Goal: Information Seeking & Learning: Learn about a topic

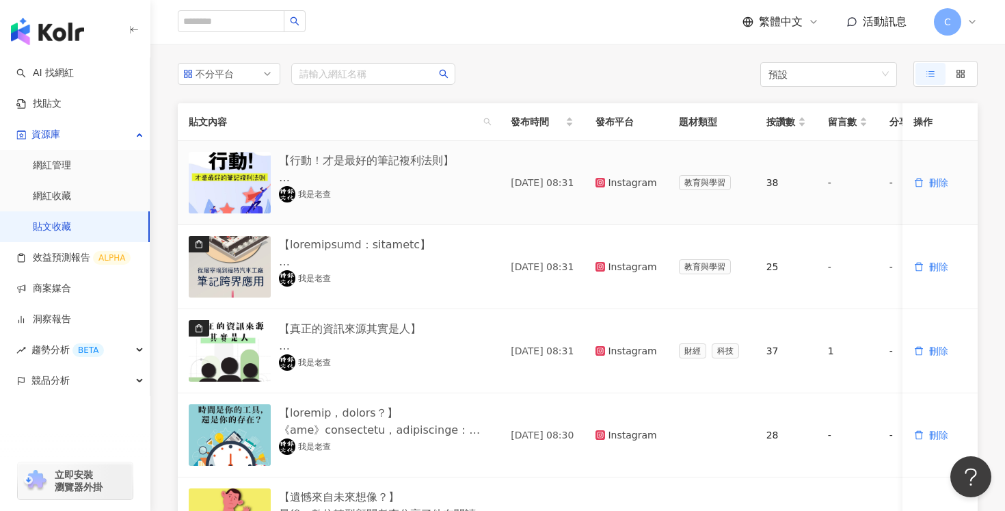
scroll to position [114, 0]
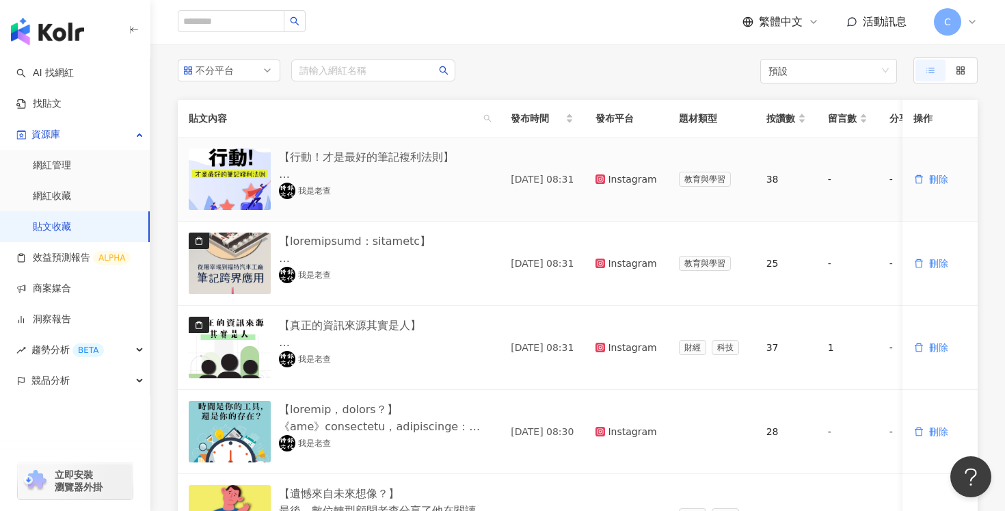
click at [227, 193] on img "button" at bounding box center [230, 179] width 82 height 62
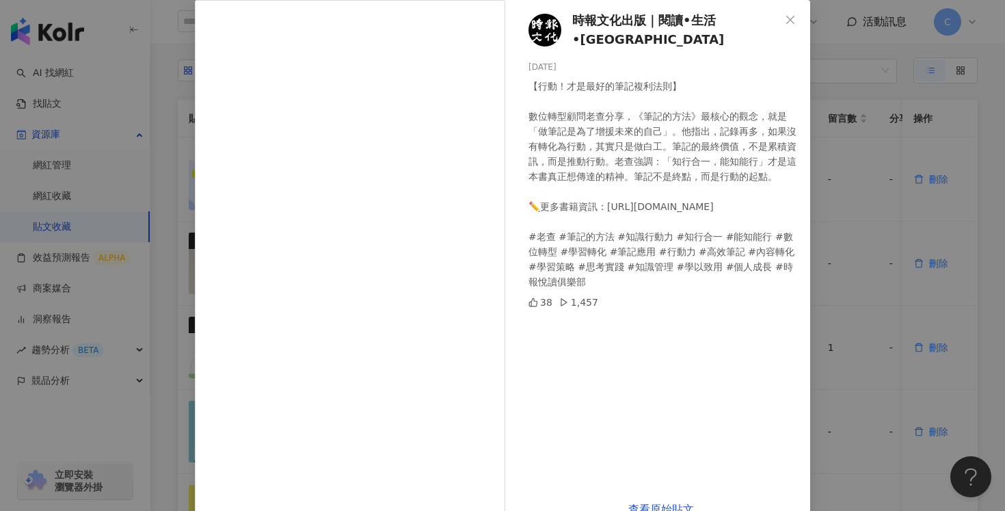
scroll to position [38, 0]
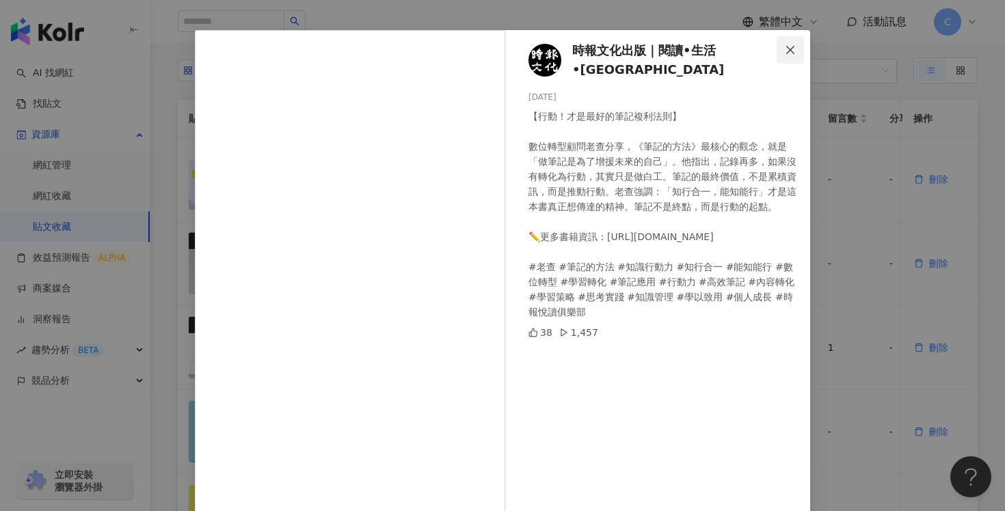
click at [796, 51] on icon "close" at bounding box center [790, 49] width 11 height 11
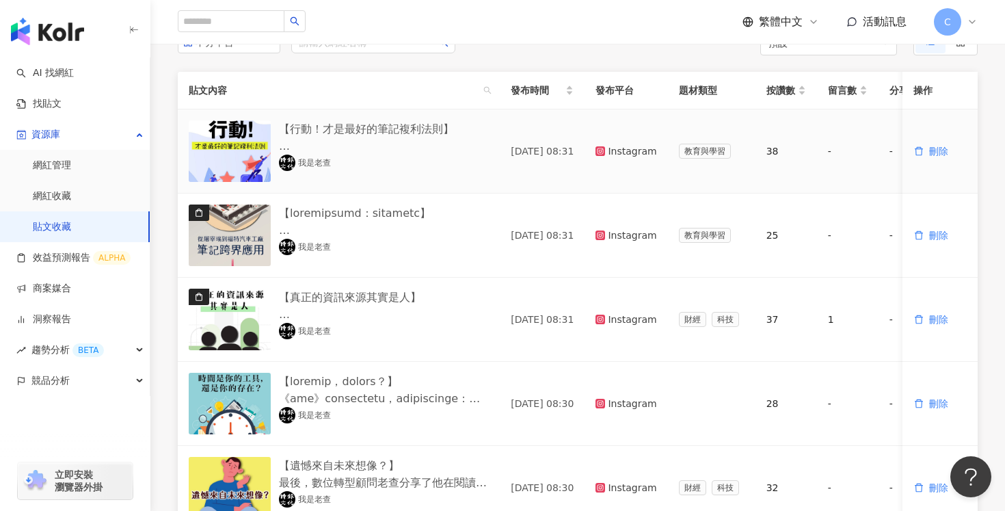
scroll to position [137, 0]
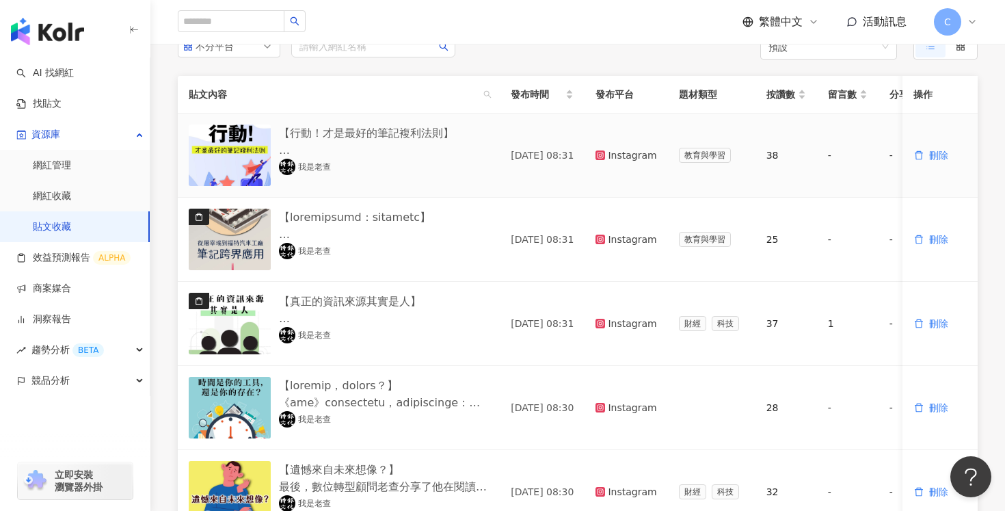
click at [291, 168] on img at bounding box center [287, 167] width 16 height 16
